Goal: Find specific page/section: Find specific page/section

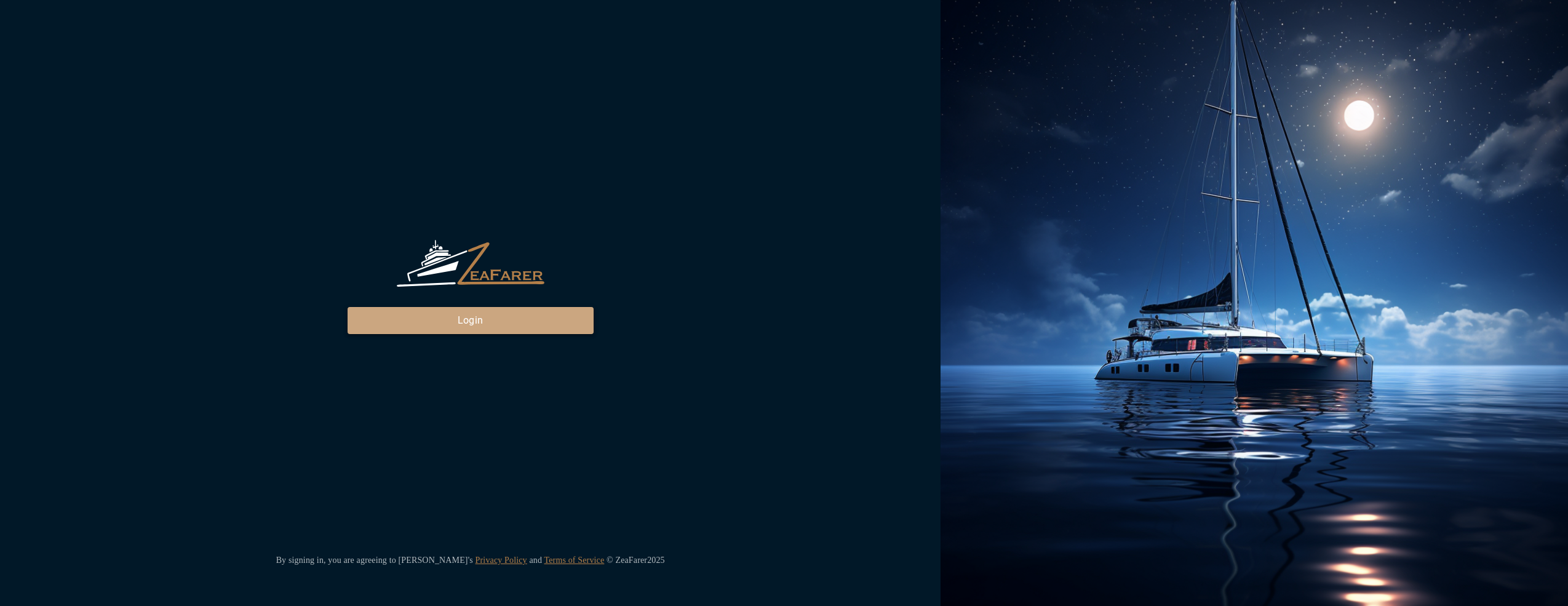
click at [441, 327] on button "Login" at bounding box center [470, 321] width 246 height 27
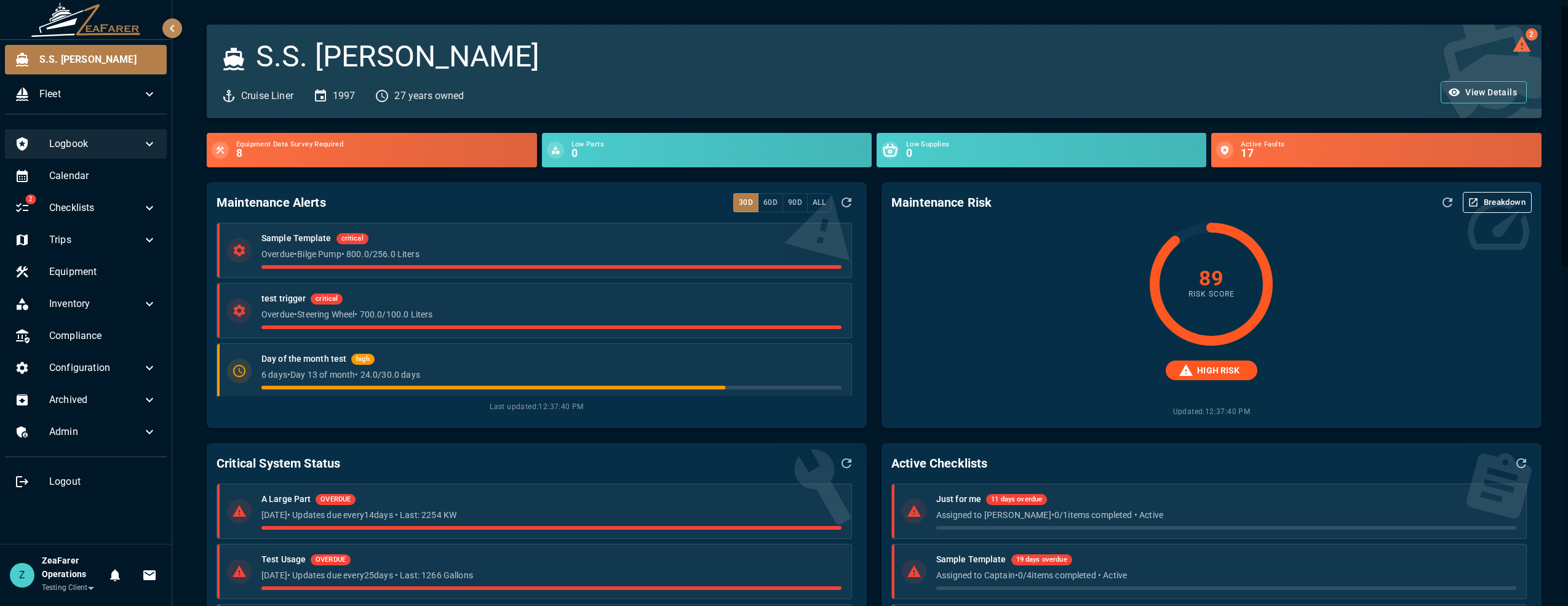
click at [82, 150] on span "Logbook" at bounding box center [95, 144] width 92 height 14
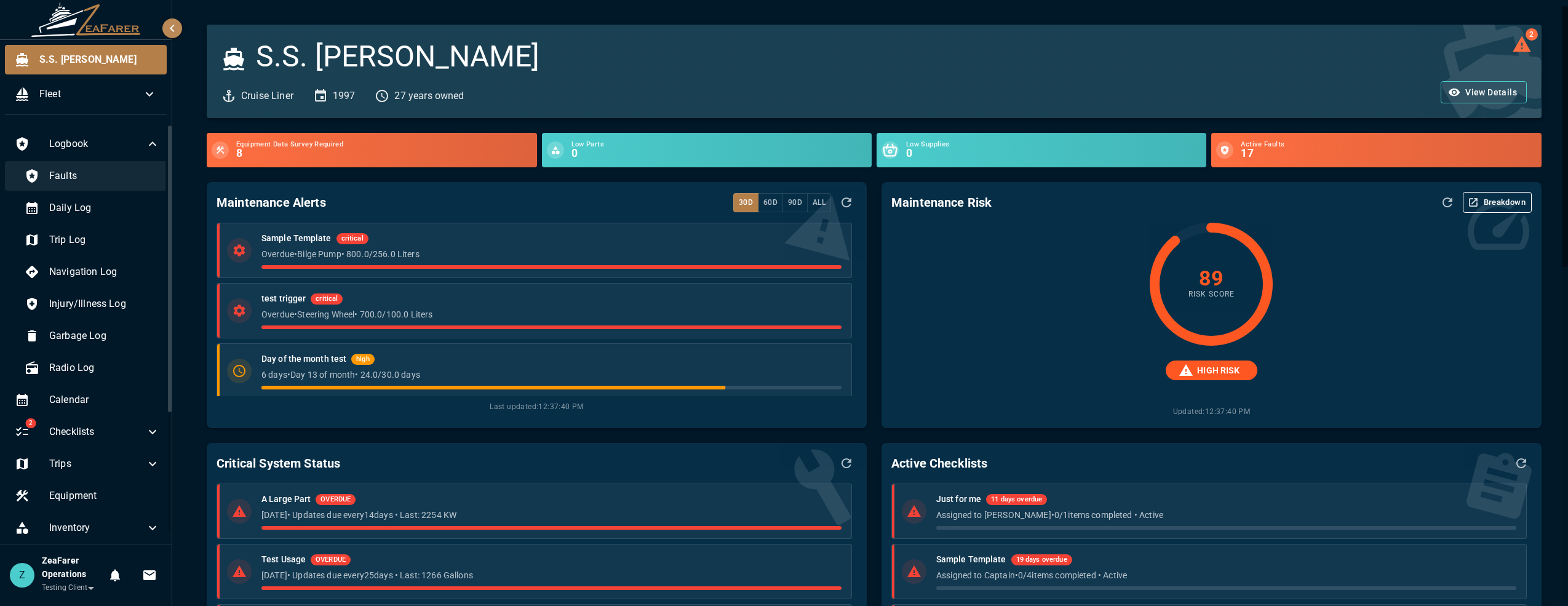
click at [74, 171] on span "Faults" at bounding box center [104, 176] width 110 height 14
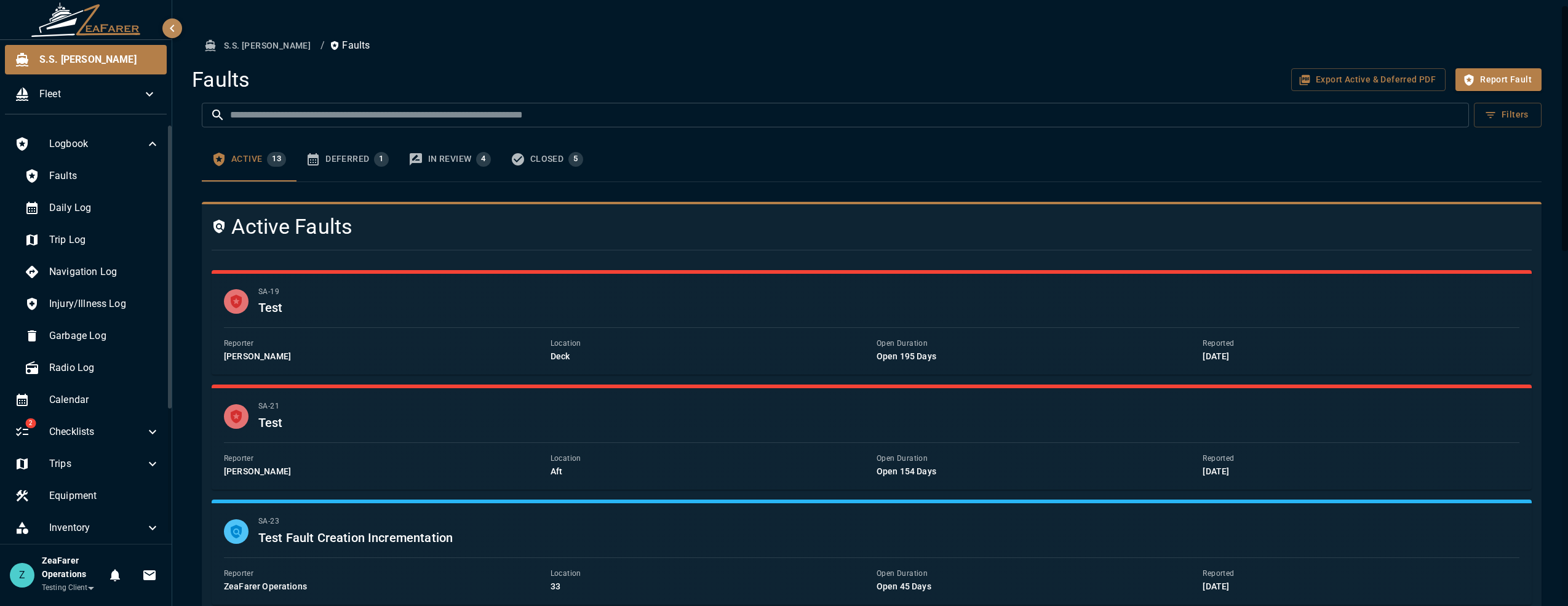
click at [970, 240] on div at bounding box center [867, 250] width 1330 height 21
click at [1521, 112] on button "Filters" at bounding box center [1507, 114] width 67 height 24
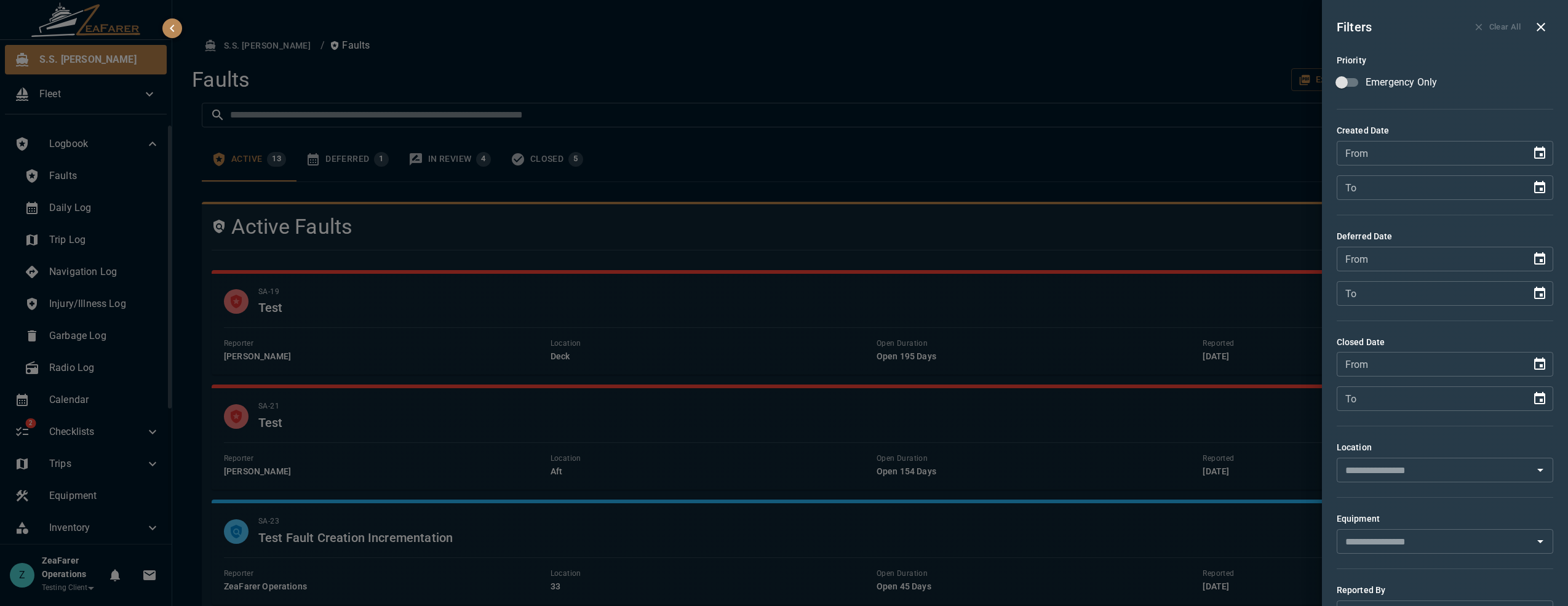
click at [1219, 141] on div at bounding box center [784, 303] width 1568 height 606
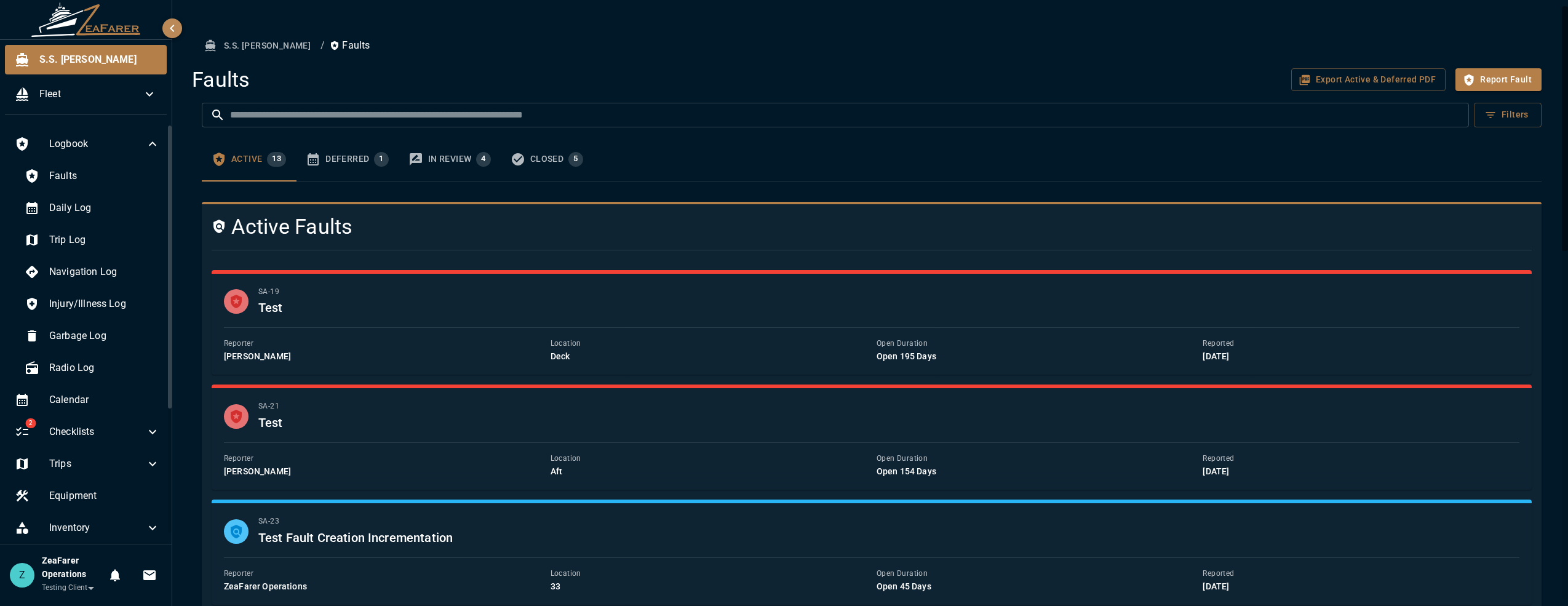
click at [327, 150] on button "Deferred 1" at bounding box center [347, 159] width 102 height 44
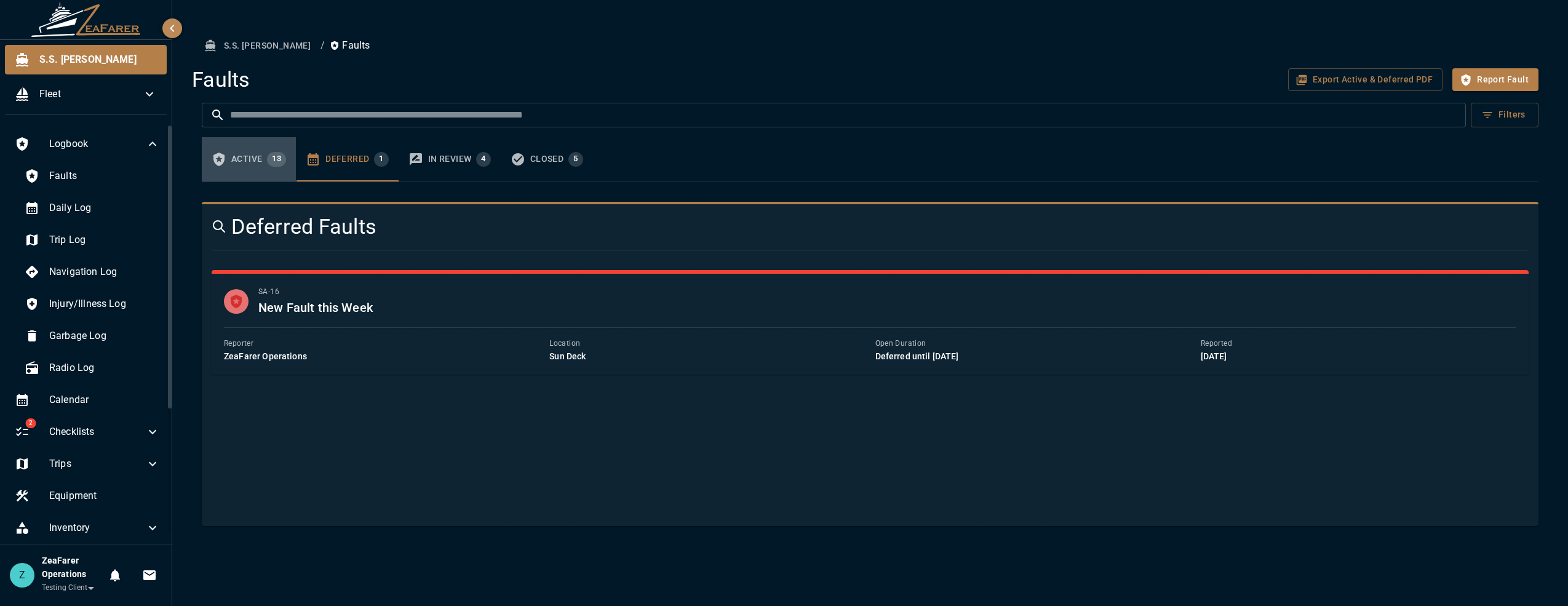
click at [276, 163] on span "13" at bounding box center [276, 158] width 19 height 10
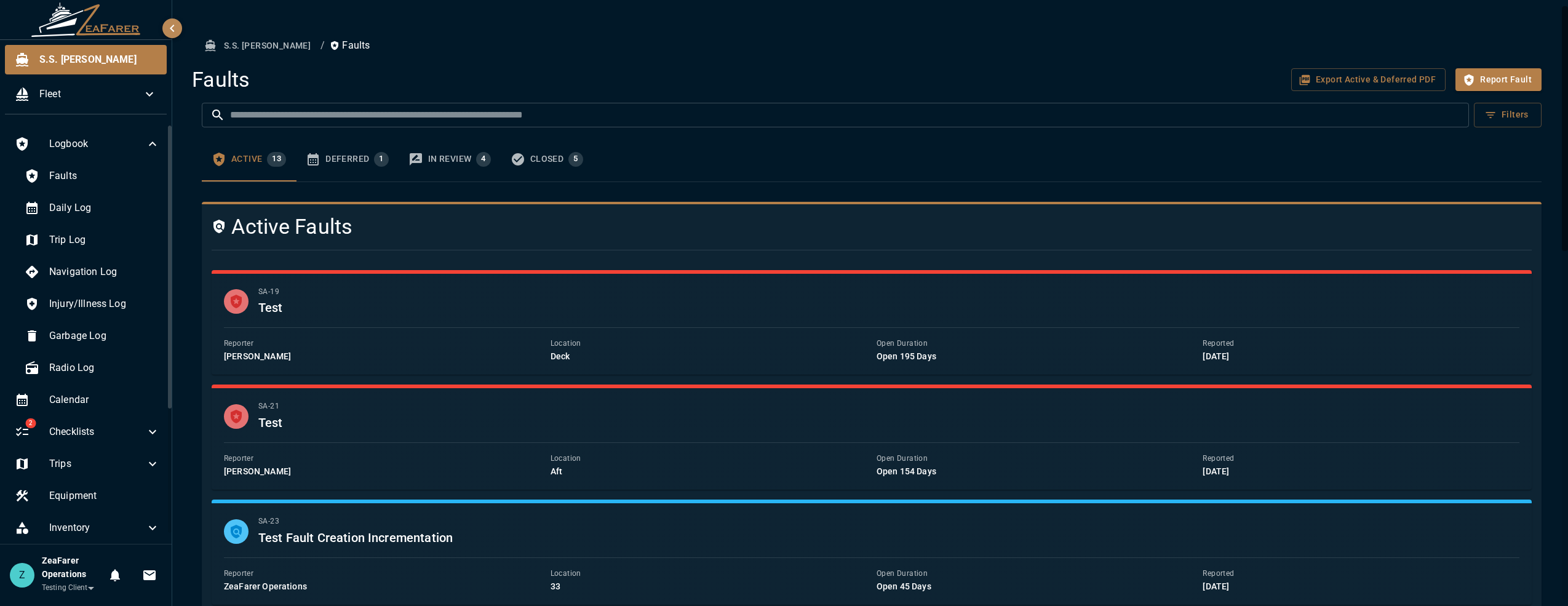
click at [402, 162] on button "In Review 4" at bounding box center [450, 159] width 102 height 44
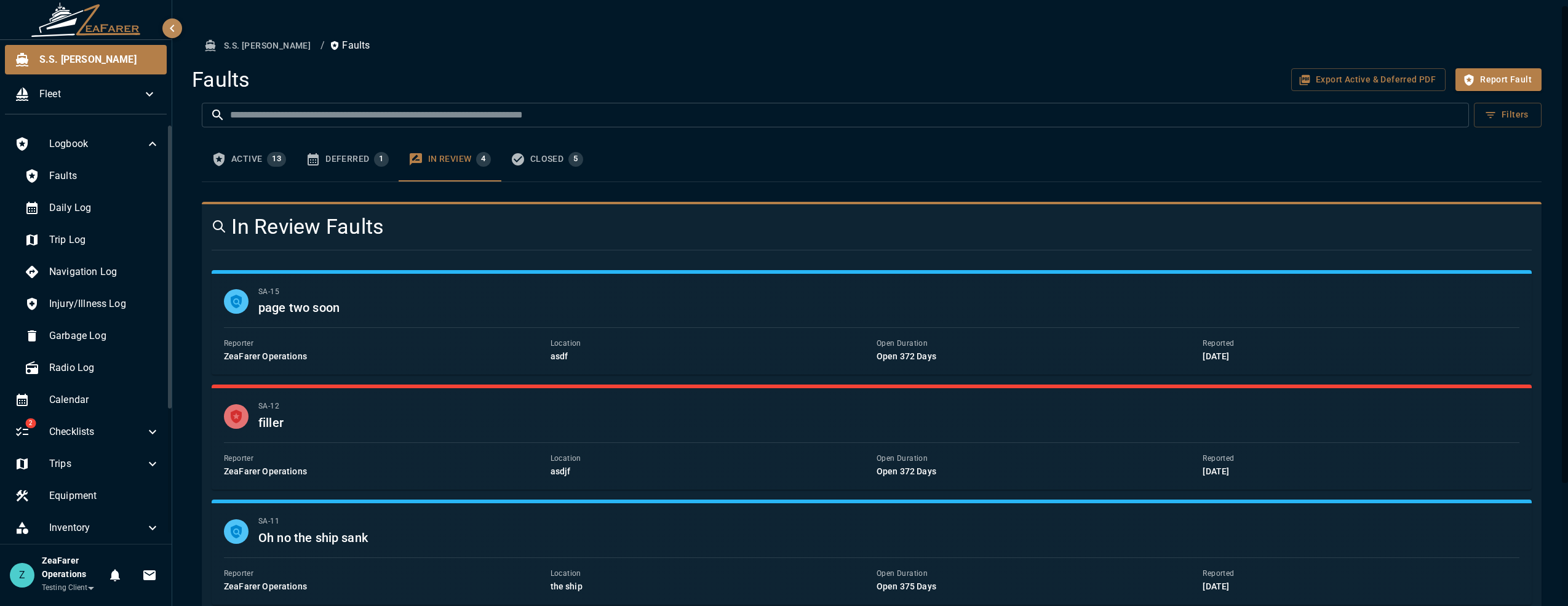
click at [550, 162] on div "Closed 5" at bounding box center [556, 159] width 53 height 14
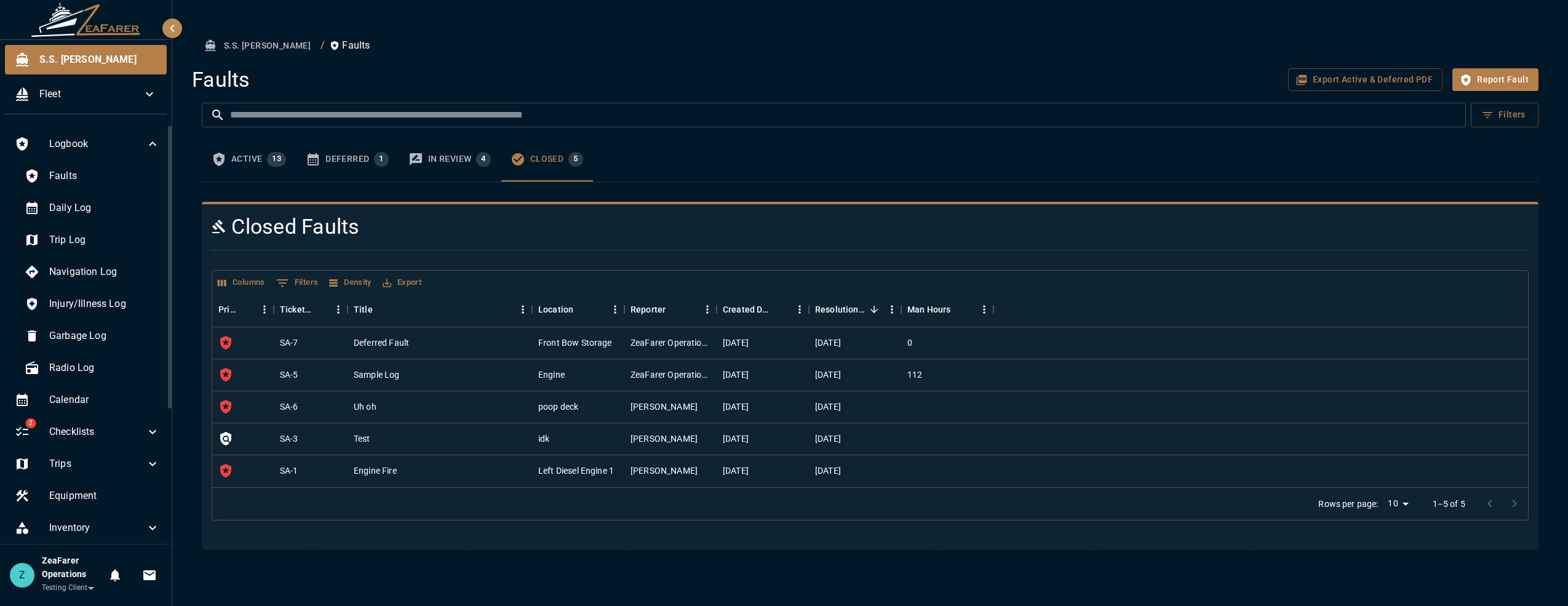
click at [457, 161] on div "In Review 4" at bounding box center [460, 159] width 63 height 14
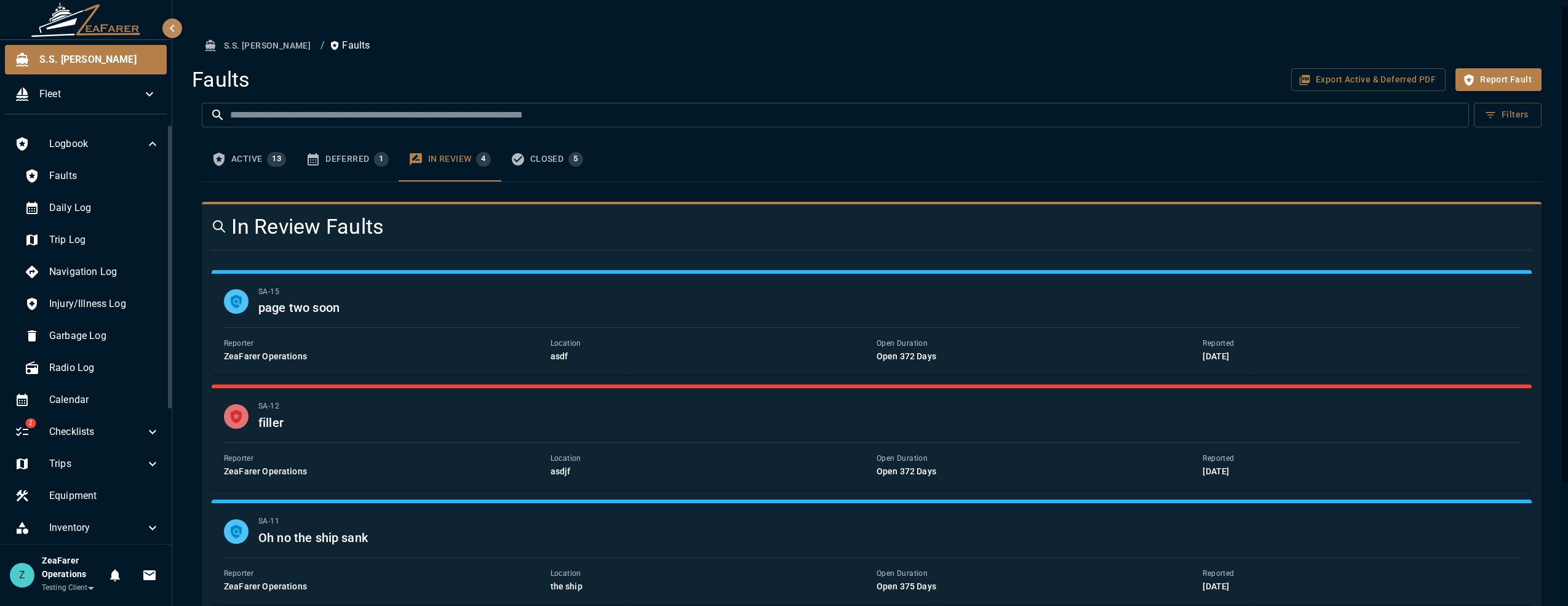
click at [358, 162] on div "Deferred 1" at bounding box center [357, 159] width 64 height 14
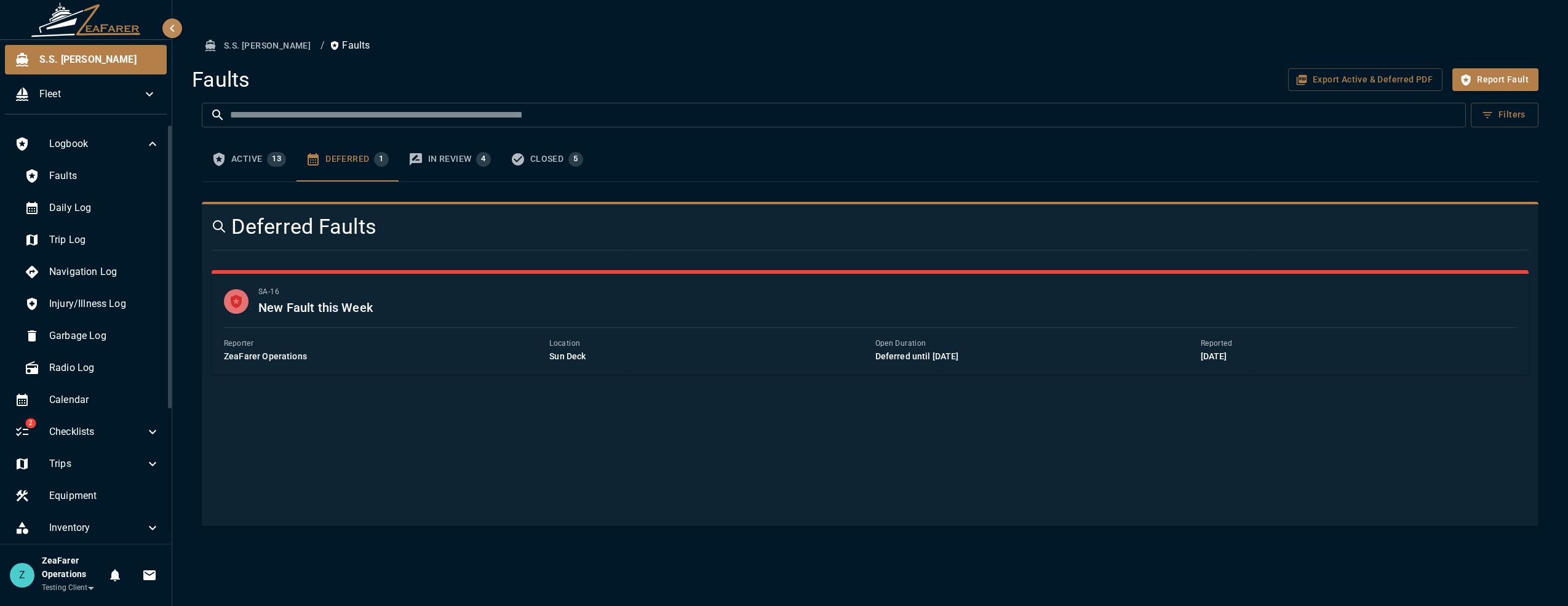
click at [275, 159] on span "13" at bounding box center [276, 158] width 19 height 10
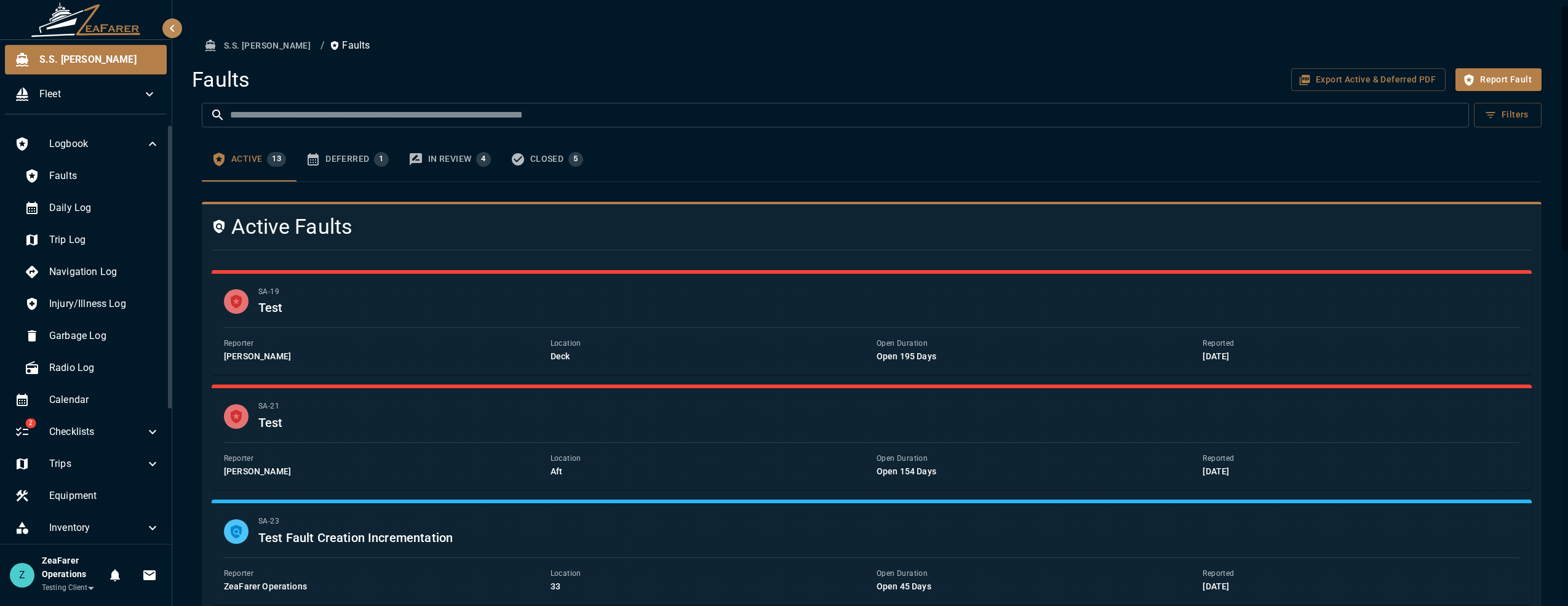
click at [353, 171] on button "Deferred 1" at bounding box center [347, 159] width 102 height 44
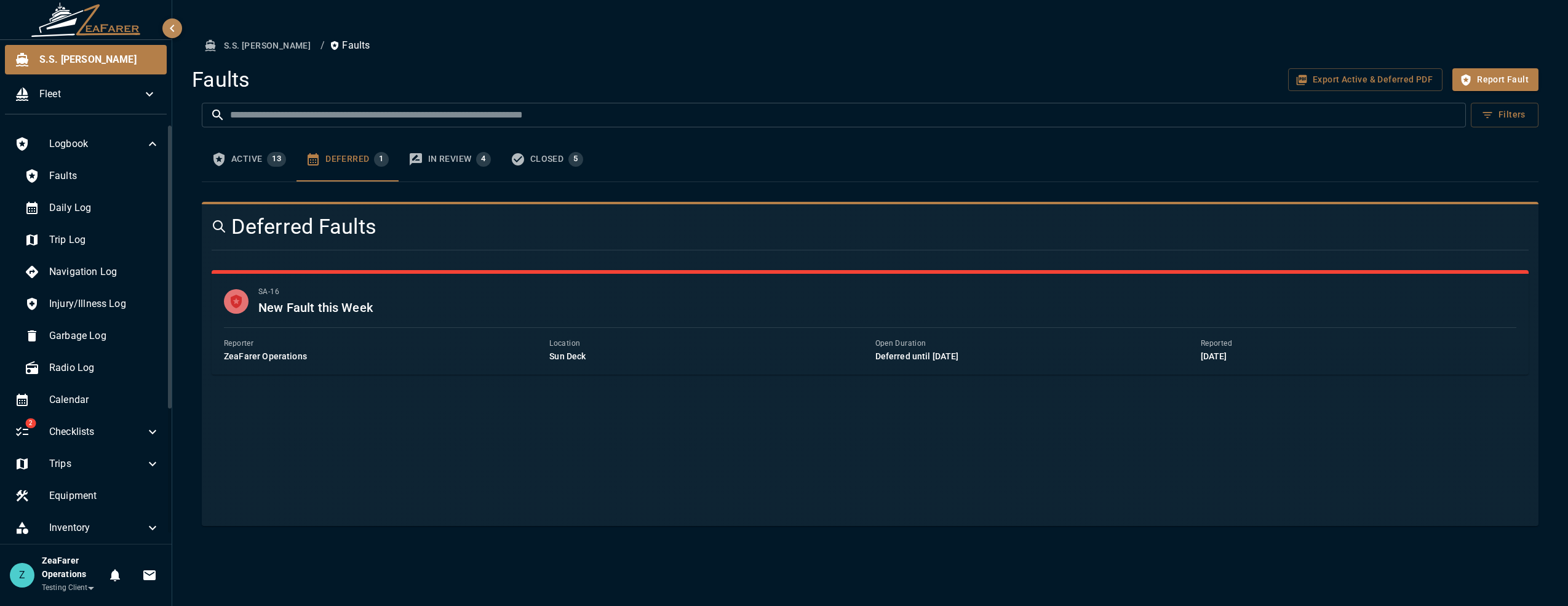
click at [442, 156] on div "In Review 4" at bounding box center [460, 159] width 63 height 14
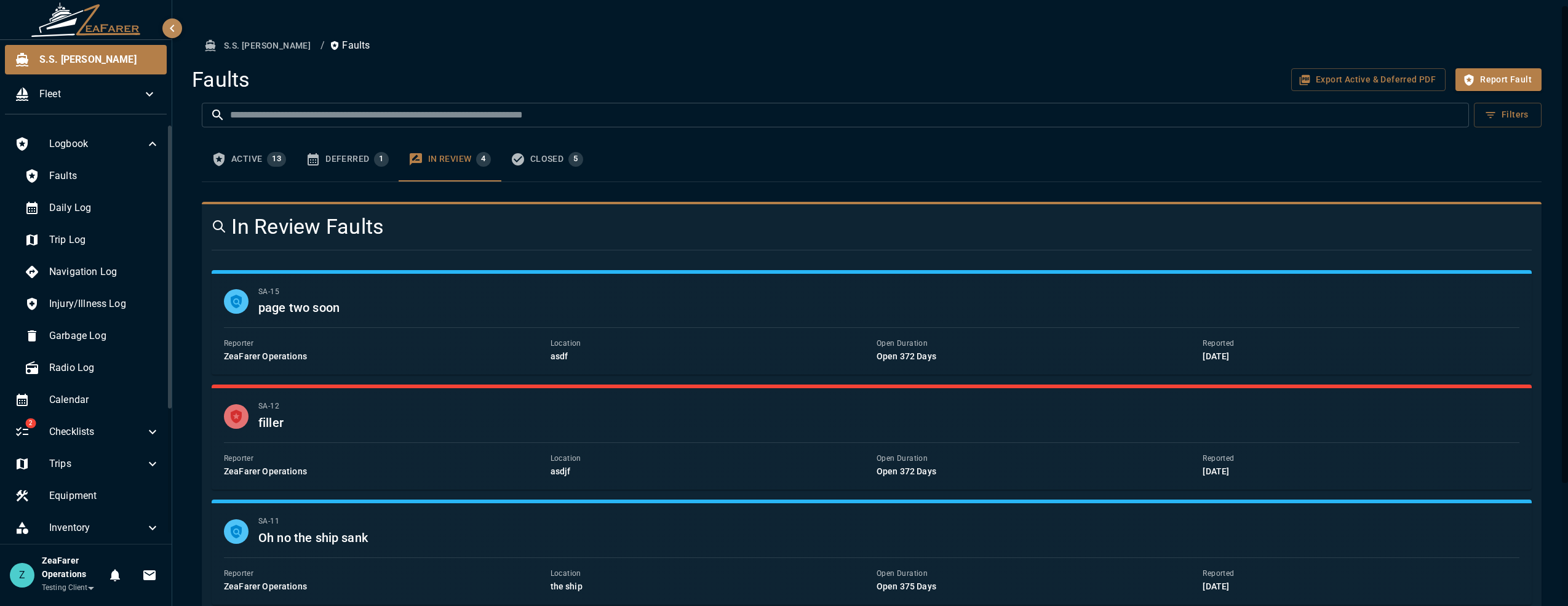
click at [530, 154] on div "Closed 5" at bounding box center [556, 159] width 53 height 14
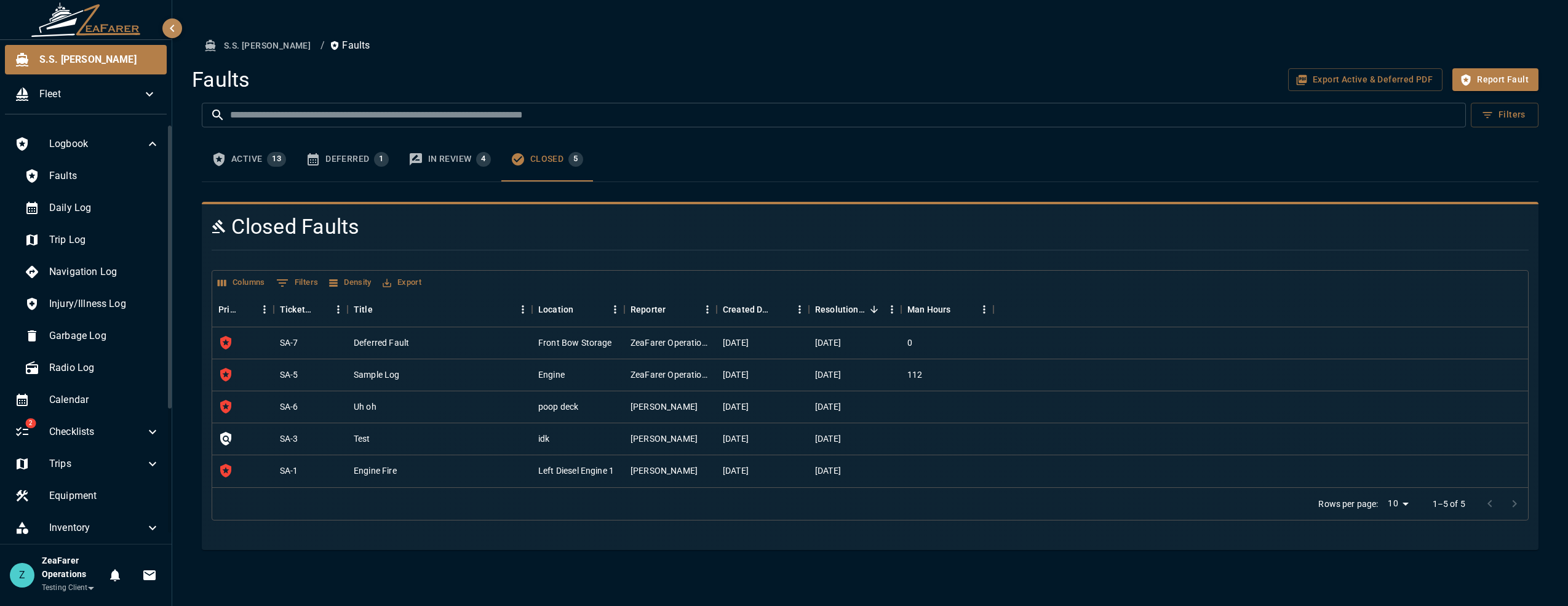
click at [250, 153] on div "Active 13" at bounding box center [258, 159] width 55 height 14
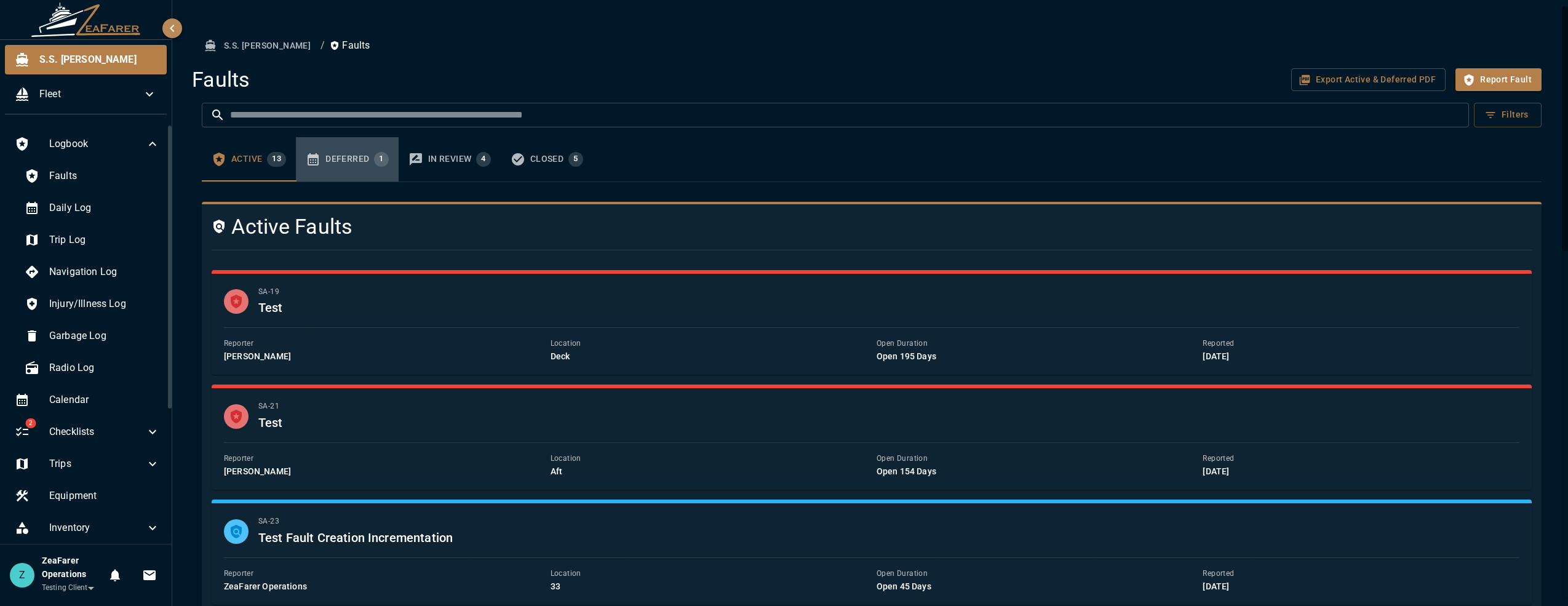
click at [367, 153] on div "Deferred 1" at bounding box center [357, 159] width 64 height 14
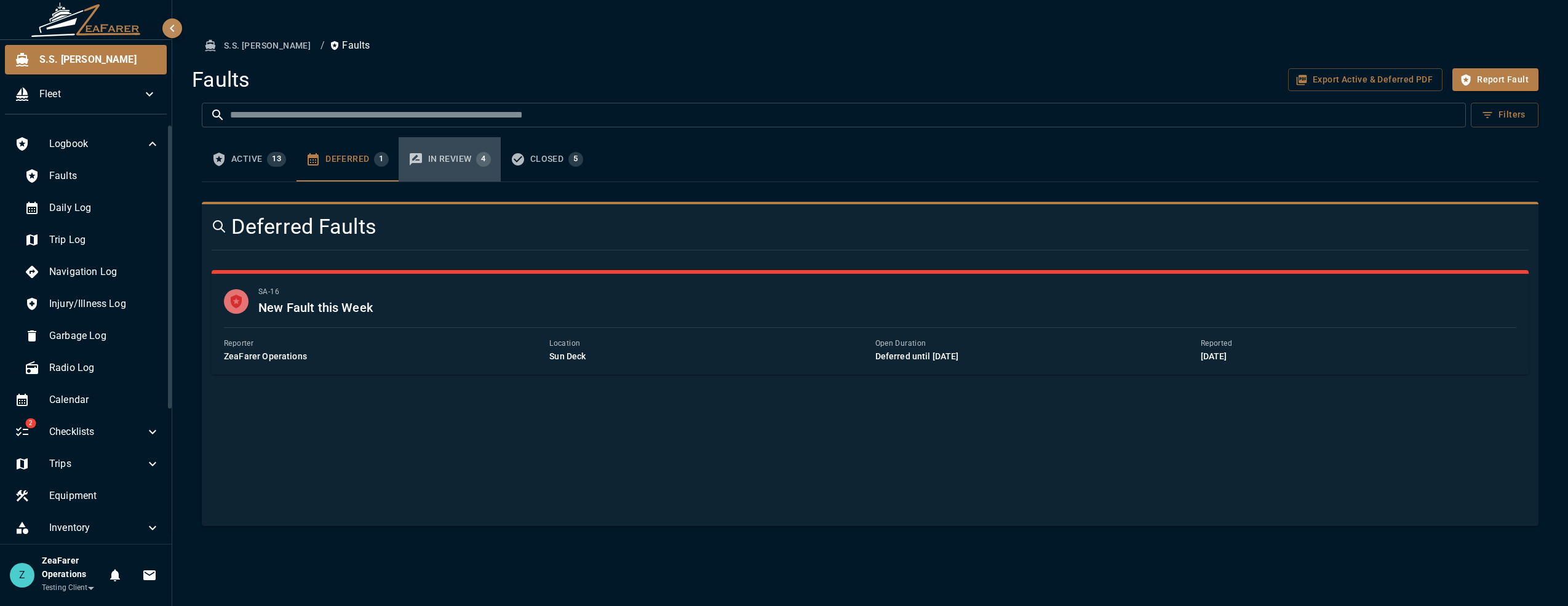
click at [460, 159] on div "In Review 4" at bounding box center [460, 159] width 63 height 14
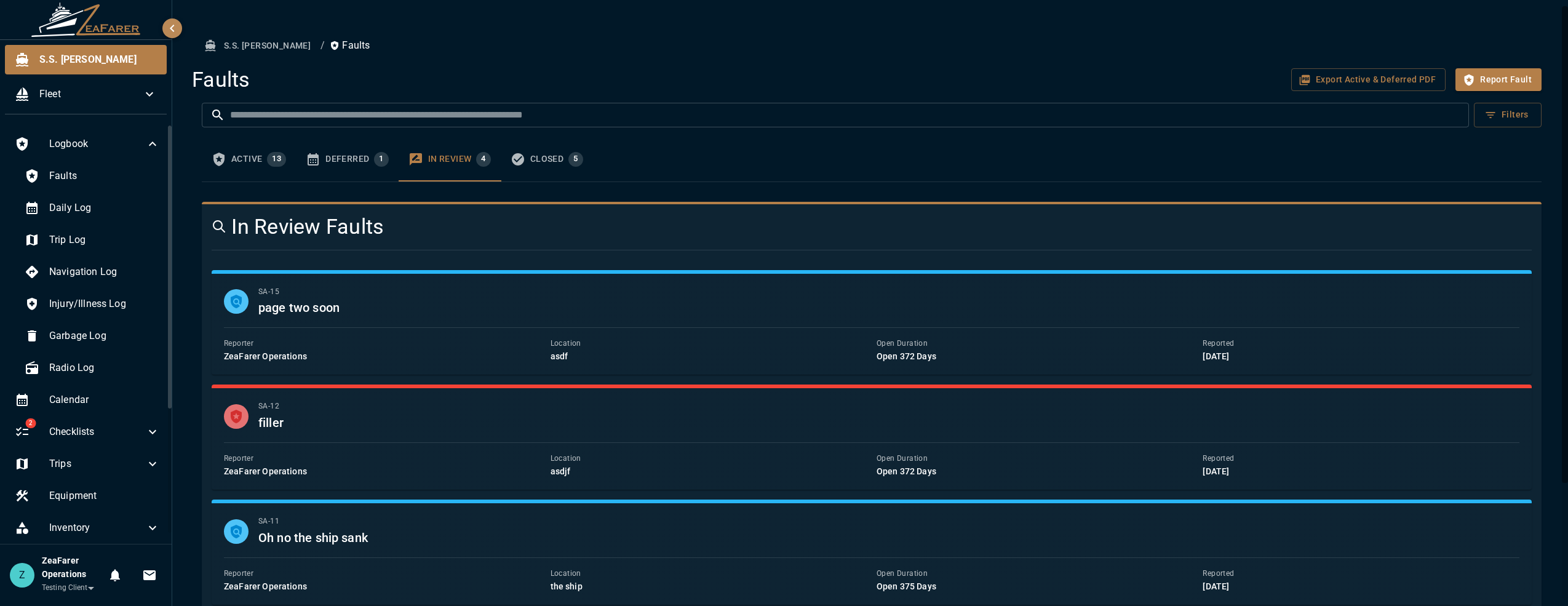
click at [530, 153] on div "Closed 5" at bounding box center [556, 159] width 53 height 14
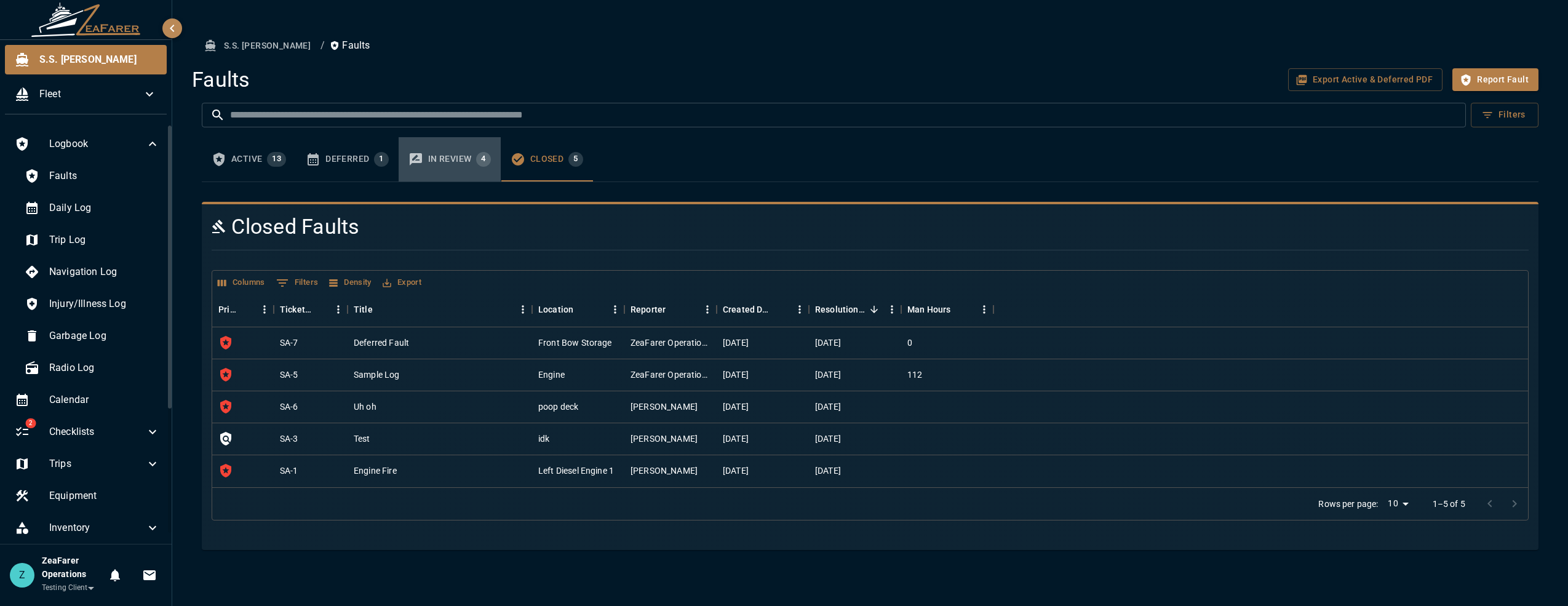
click at [424, 167] on button "In Review 4" at bounding box center [450, 159] width 102 height 44
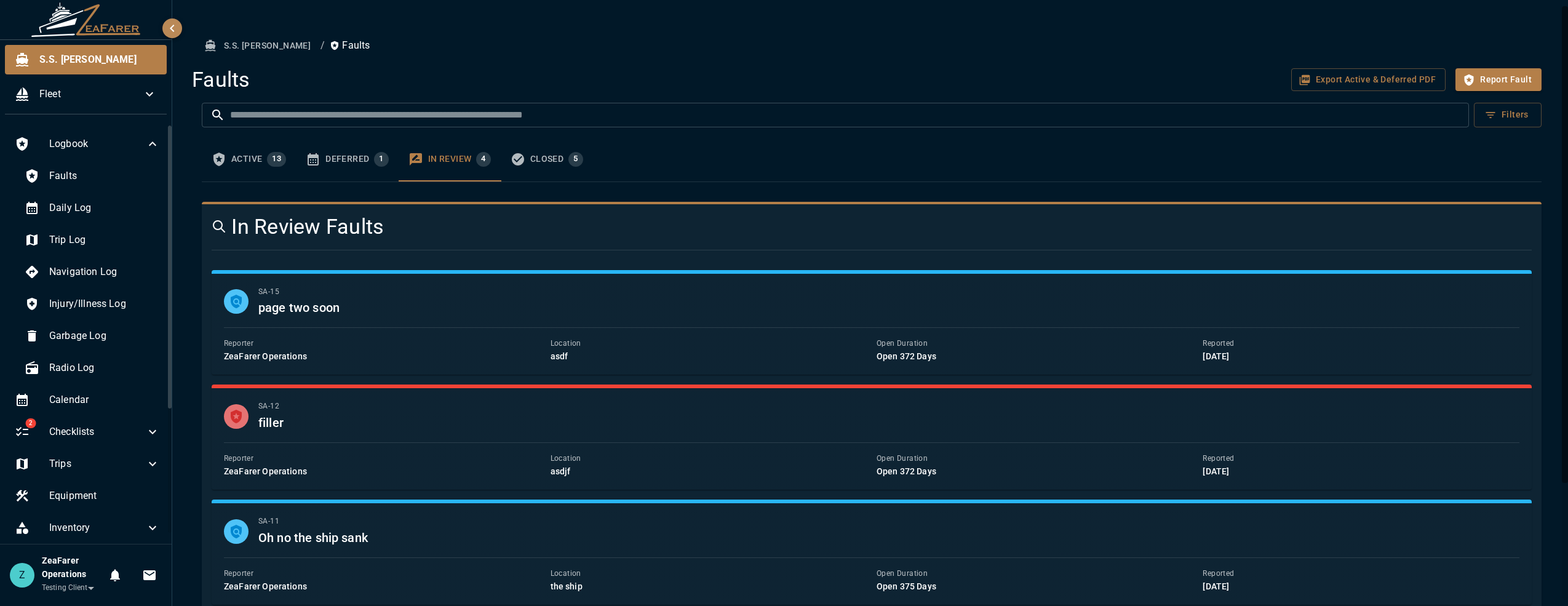
click at [314, 157] on icon "faults tabs" at bounding box center [313, 160] width 11 height 13
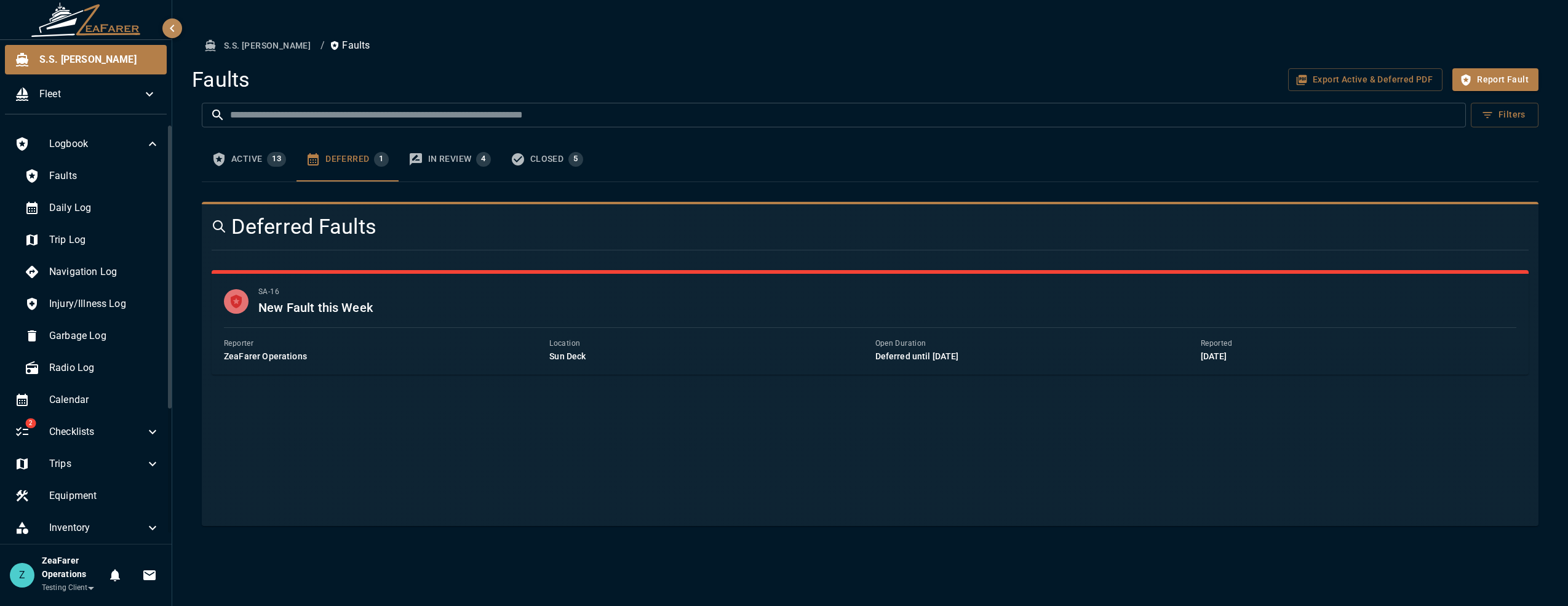
click at [267, 154] on span "13" at bounding box center [276, 158] width 19 height 10
